Goal: Task Accomplishment & Management: Use online tool/utility

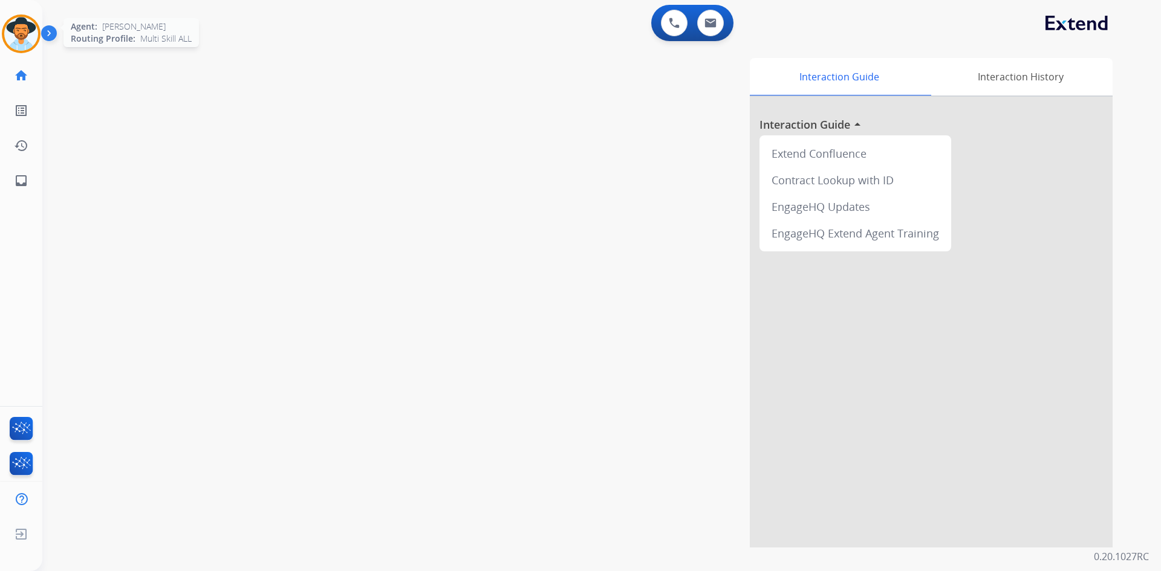
click at [19, 46] on img at bounding box center [21, 34] width 34 height 34
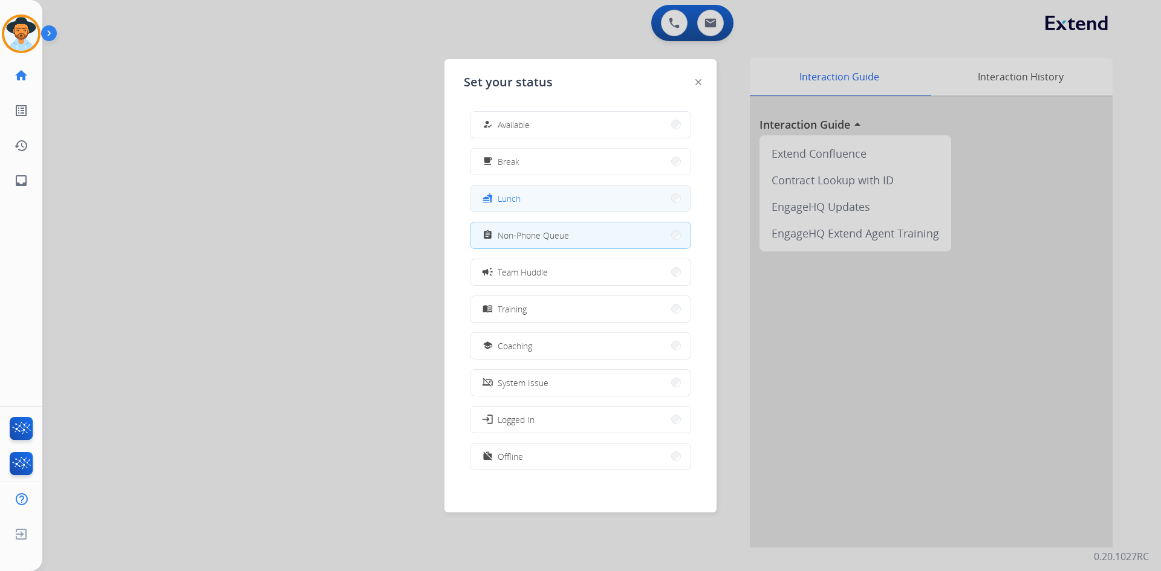
click at [587, 198] on button "fastfood Lunch" at bounding box center [580, 199] width 220 height 26
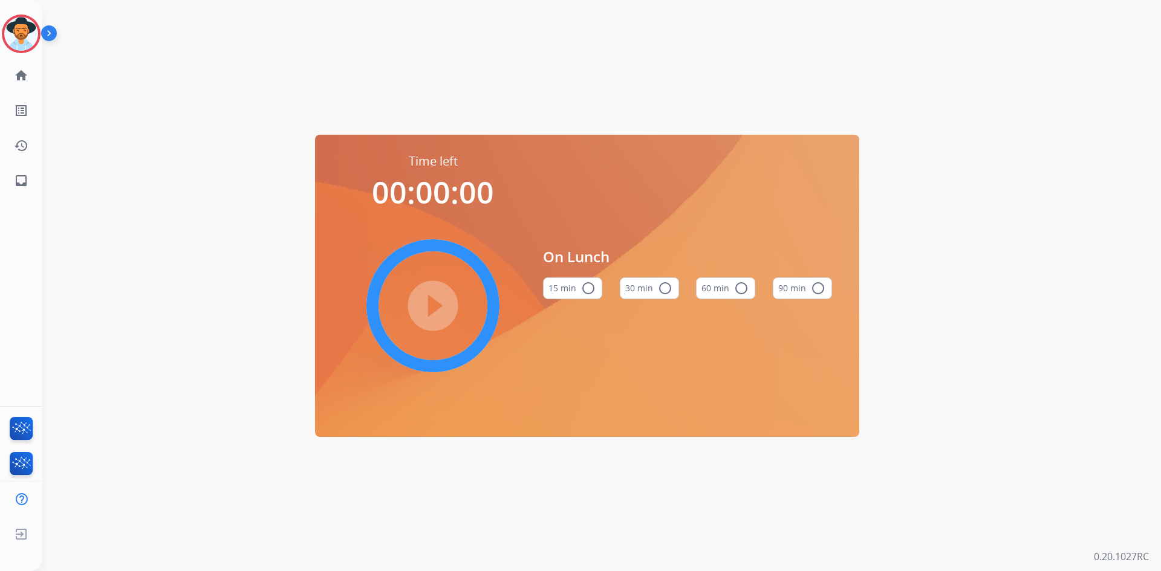
click at [745, 282] on mat-icon "radio_button_unchecked" at bounding box center [741, 288] width 15 height 15
click at [431, 304] on mat-icon "play_circle_filled" at bounding box center [433, 306] width 15 height 15
